Goal: Task Accomplishment & Management: Manage account settings

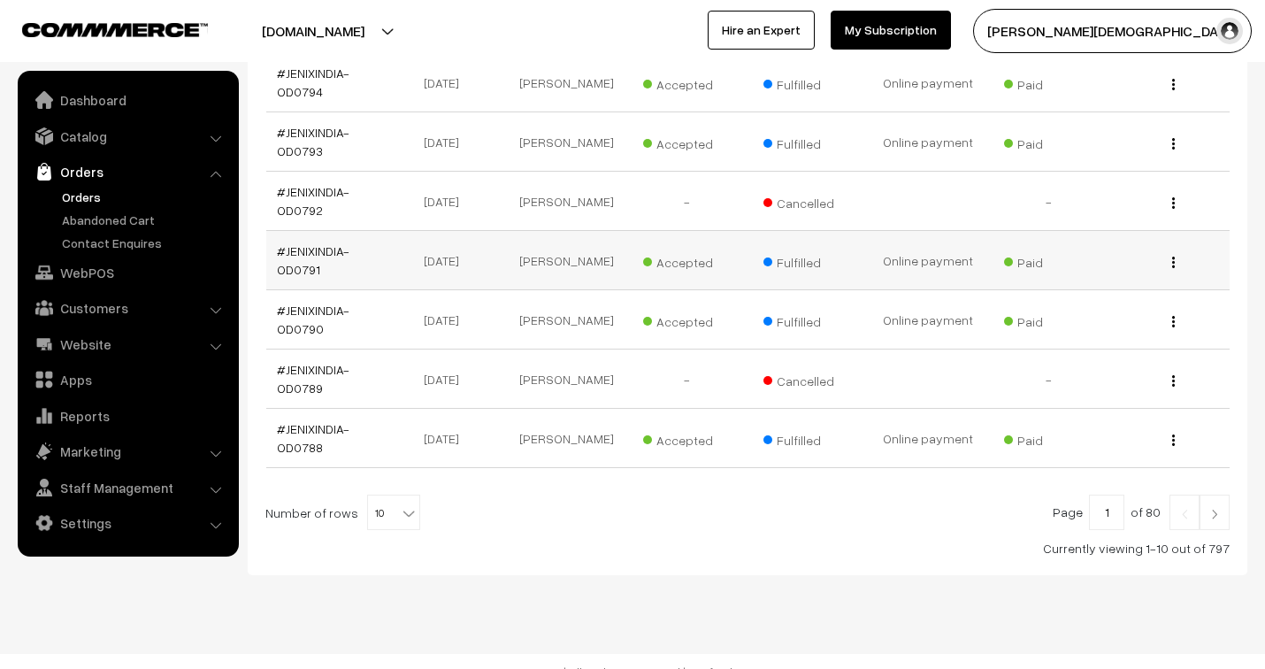
scroll to position [563, 0]
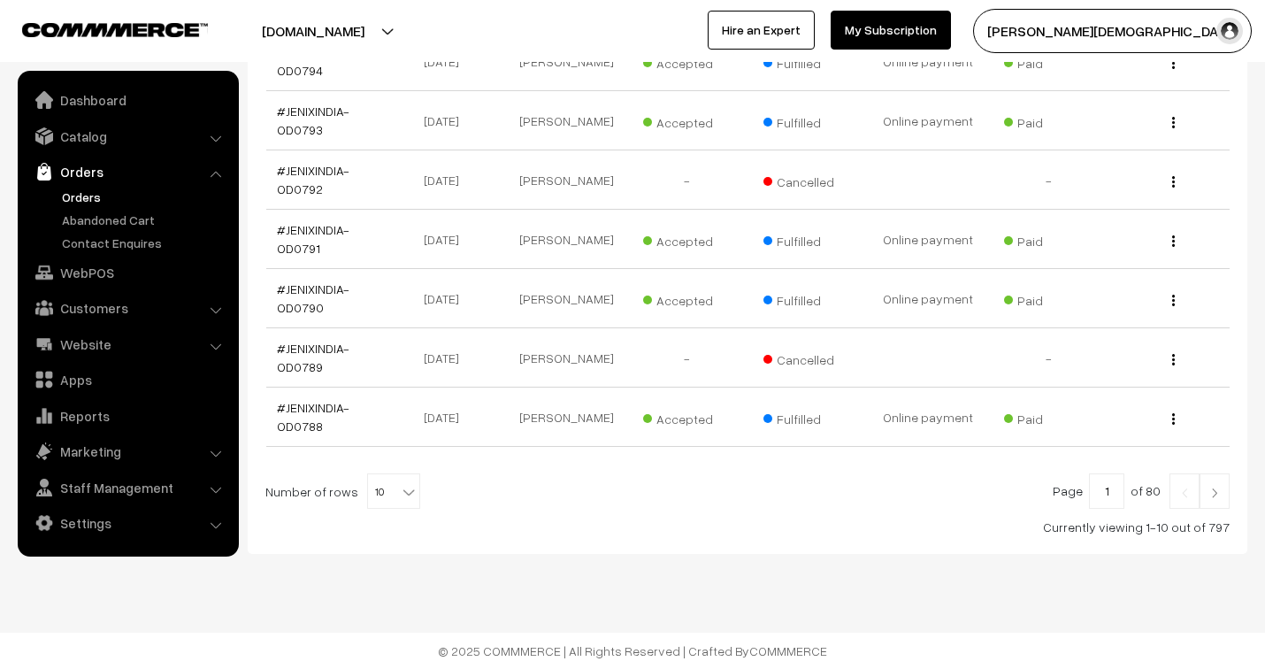
click at [402, 487] on b at bounding box center [409, 492] width 18 height 18
select select "40"
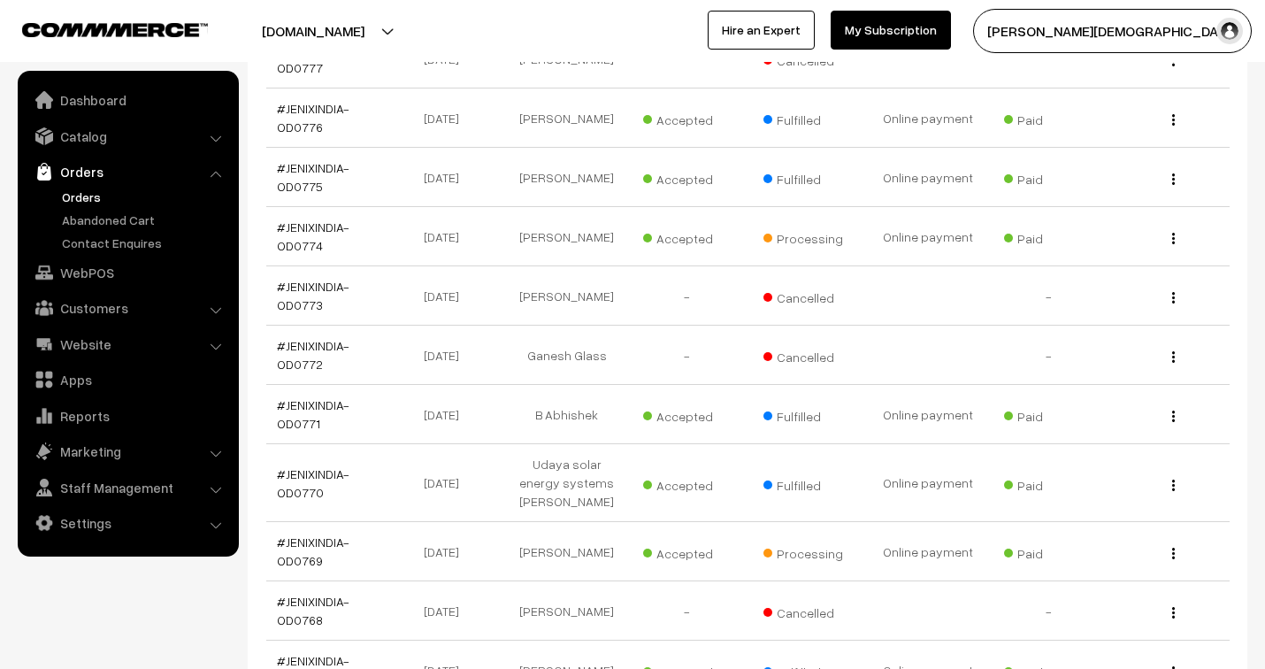
scroll to position [1671, 0]
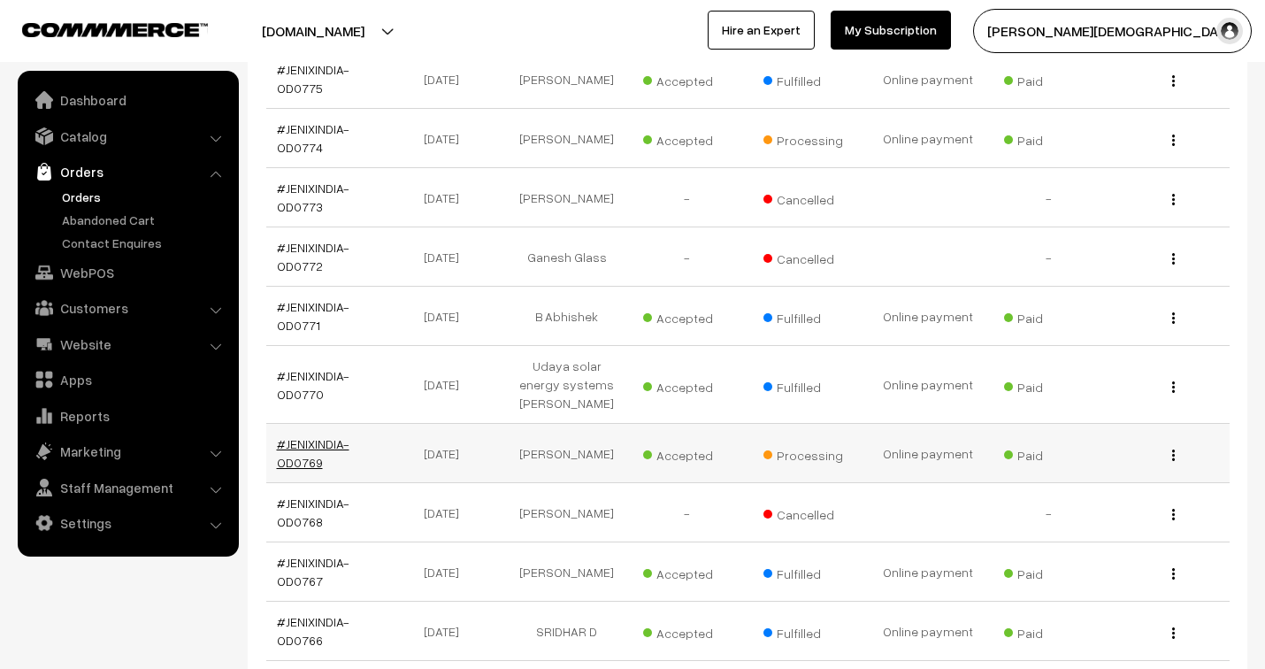
click at [310, 439] on link "#JENIXINDIA-OD0769" at bounding box center [313, 453] width 73 height 34
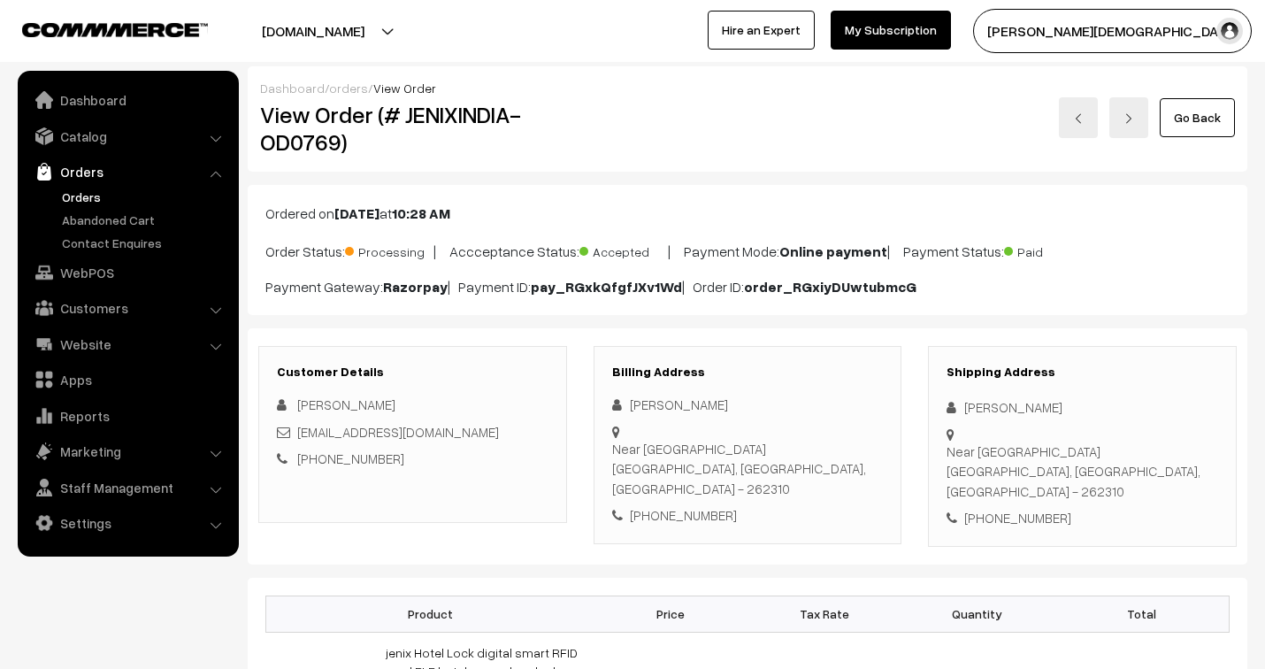
scroll to position [98, 0]
